Goal: Information Seeking & Learning: Learn about a topic

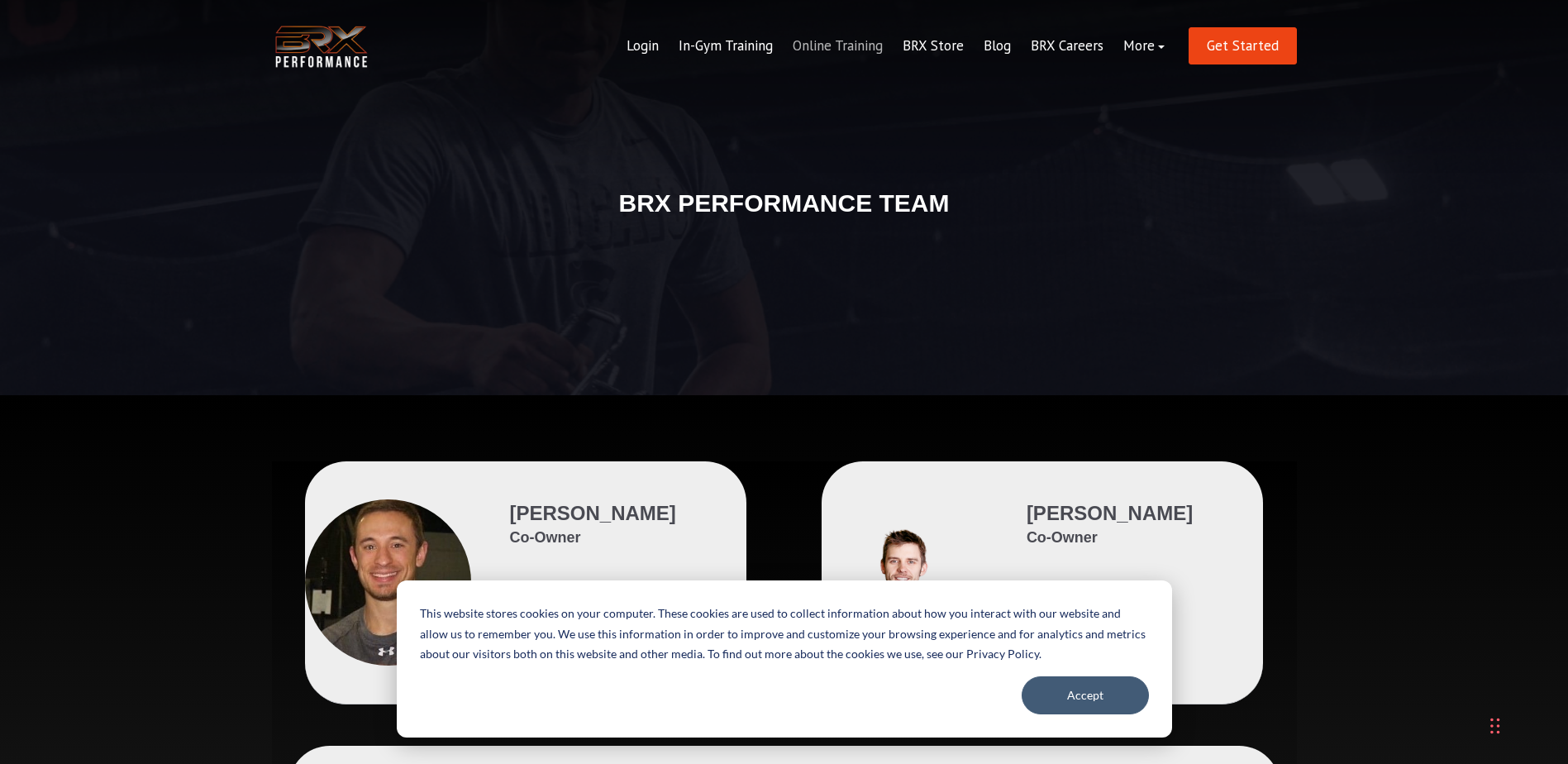
click at [860, 46] on link "Online Training" at bounding box center [837, 46] width 110 height 40
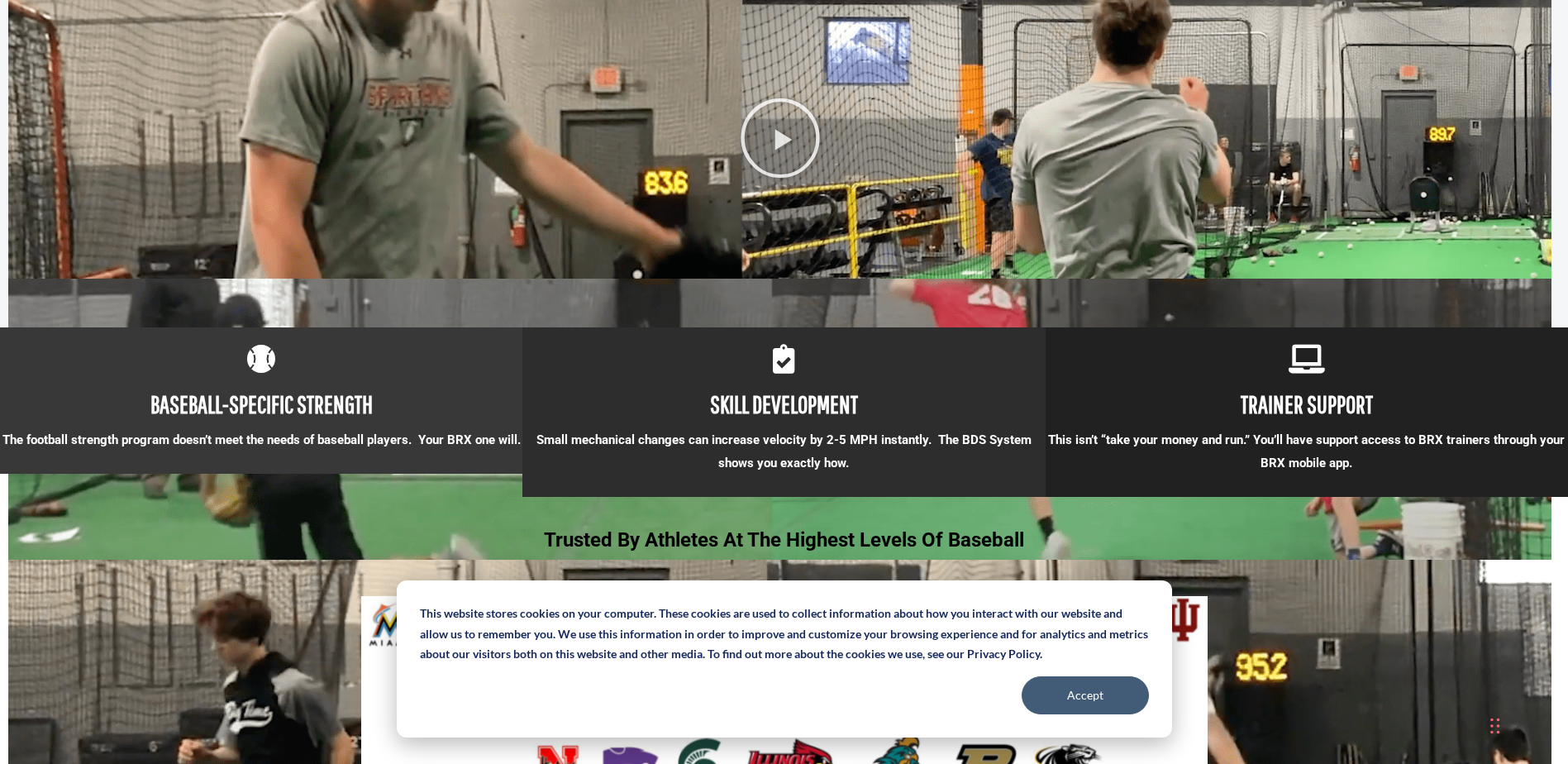
scroll to position [1654, 0]
